Goal: Information Seeking & Learning: Check status

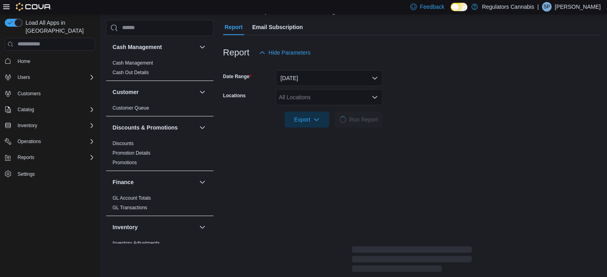
scroll to position [327, 0]
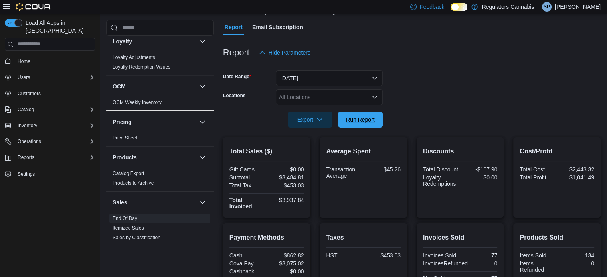
click at [365, 123] on span "Run Report" at bounding box center [360, 120] width 35 height 16
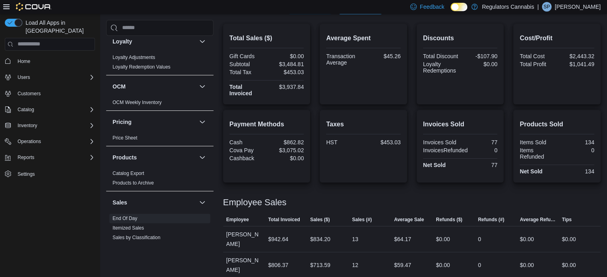
scroll to position [227, 0]
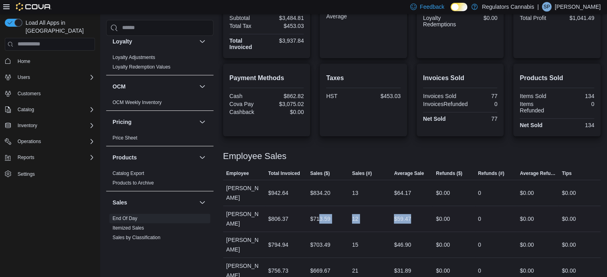
drag, startPoint x: 421, startPoint y: 211, endPoint x: 321, endPoint y: 210, distance: 100.2
click at [321, 210] on tr "Employee [PERSON_NAME] Total Invoiced $806.37 Sales ($) $713.59 Sales (#) 12 Av…" at bounding box center [411, 219] width 377 height 26
click at [363, 211] on div "12" at bounding box center [370, 219] width 42 height 16
drag, startPoint x: 386, startPoint y: 228, endPoint x: 443, endPoint y: 237, distance: 57.9
click at [443, 237] on tr "Employee [PERSON_NAME] Total Invoiced $794.94 Sales ($) $703.49 Sales (#) 15 Av…" at bounding box center [411, 245] width 377 height 26
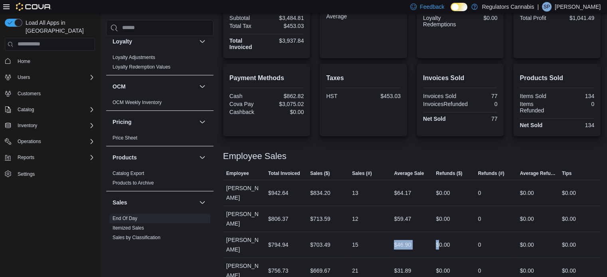
click at [415, 237] on div "$46.90" at bounding box center [412, 245] width 42 height 16
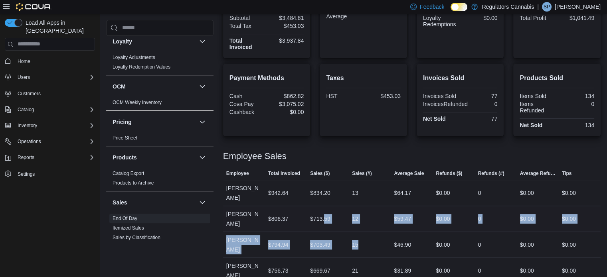
drag, startPoint x: 367, startPoint y: 225, endPoint x: 324, endPoint y: 221, distance: 42.8
click at [324, 221] on tbody "Employee [PERSON_NAME] Total Invoiced $942.64 Sales ($) $834.20 Sales (#) 13 Av…" at bounding box center [411, 245] width 377 height 130
click at [320, 237] on div "$703.49" at bounding box center [328, 245] width 42 height 16
click at [294, 237] on div "$794.94" at bounding box center [286, 245] width 42 height 16
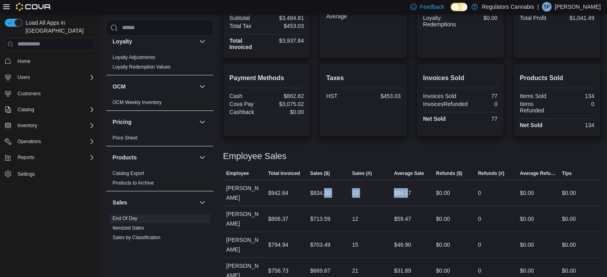
drag, startPoint x: 410, startPoint y: 192, endPoint x: 324, endPoint y: 188, distance: 86.7
click at [326, 189] on tr "Employee [PERSON_NAME] Total Invoiced $942.64 Sales ($) $834.20 Sales (#) 13 Av…" at bounding box center [411, 193] width 377 height 26
click at [324, 188] on div "$834.20" at bounding box center [320, 193] width 20 height 10
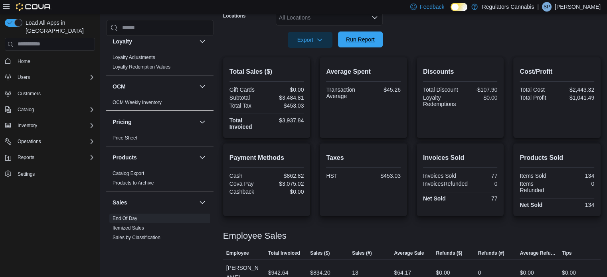
click at [365, 39] on span "Run Report" at bounding box center [360, 40] width 29 height 8
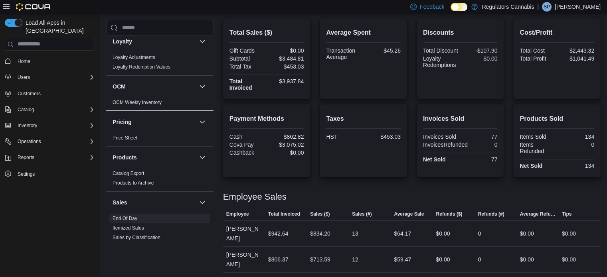
scroll to position [107, 0]
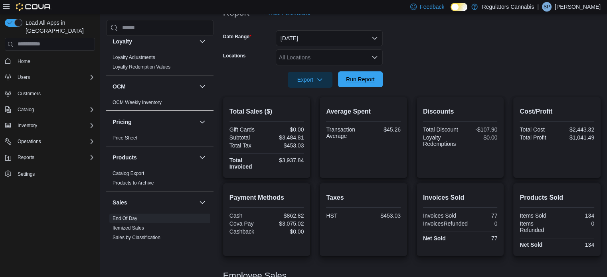
click at [368, 83] on span "Run Report" at bounding box center [360, 79] width 35 height 16
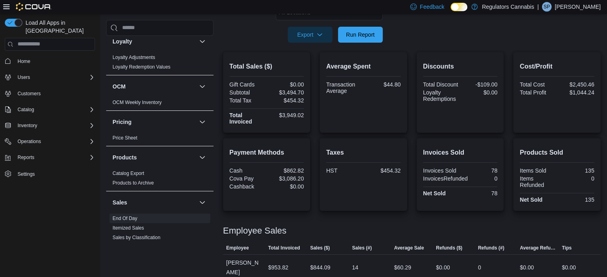
scroll to position [147, 0]
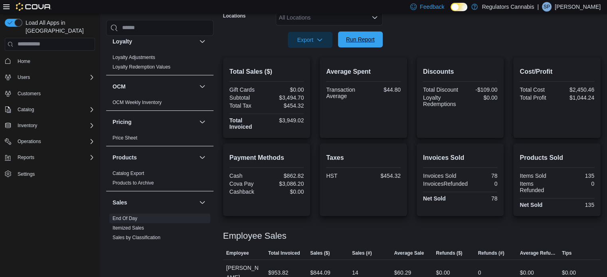
click at [353, 39] on span "Run Report" at bounding box center [360, 40] width 29 height 8
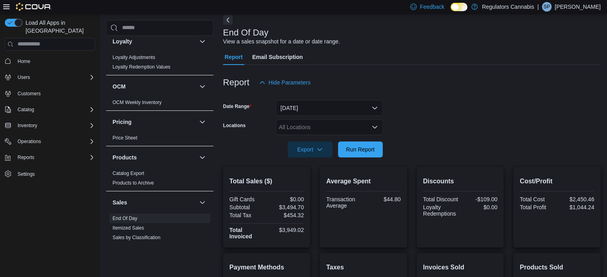
scroll to position [0, 0]
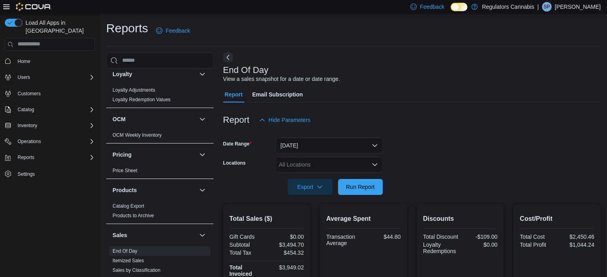
click at [479, 170] on form "Date Range [DATE] Locations All Locations Export Run Report" at bounding box center [411, 161] width 377 height 67
click at [354, 185] on span "Run Report" at bounding box center [360, 187] width 29 height 8
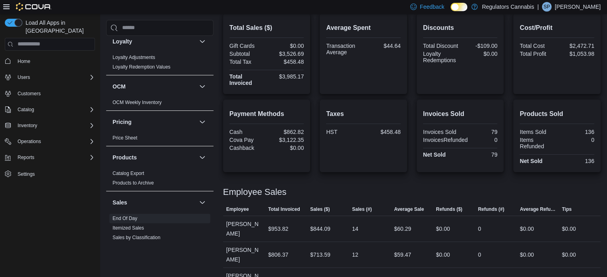
scroll to position [107, 0]
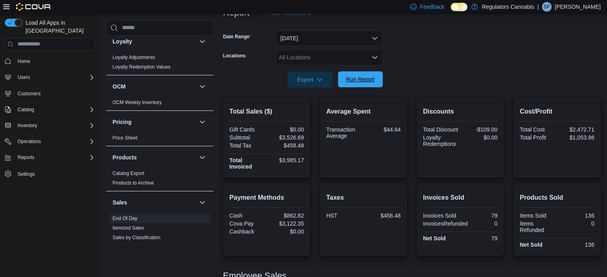
click at [356, 87] on span "Run Report" at bounding box center [360, 79] width 35 height 16
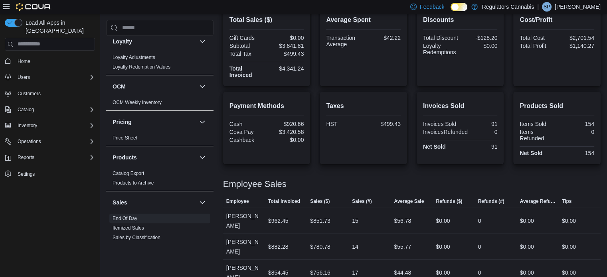
scroll to position [253, 0]
